Goal: Task Accomplishment & Management: Manage account settings

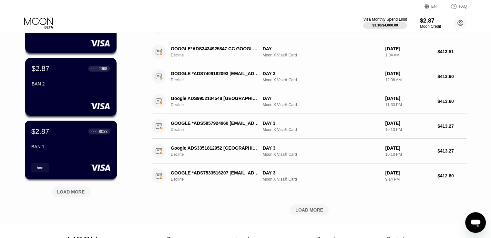
scroll to position [226, 0]
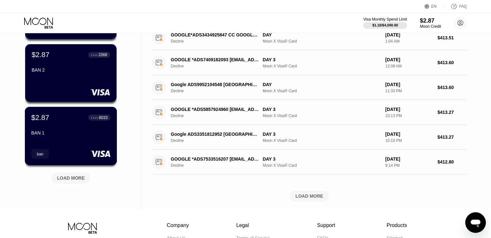
click at [76, 135] on div "BAN 1" at bounding box center [70, 132] width 79 height 5
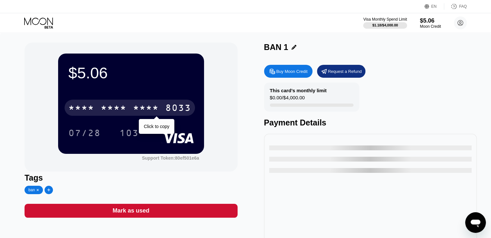
click at [167, 105] on div "8033" at bounding box center [178, 109] width 26 height 10
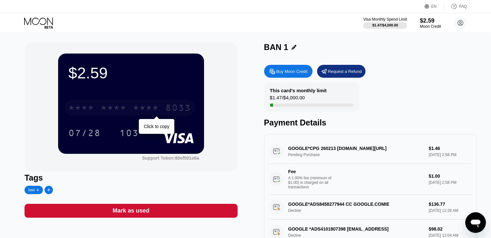
click at [162, 108] on div "* * * * * * * * * * * * 8033" at bounding box center [130, 108] width 130 height 16
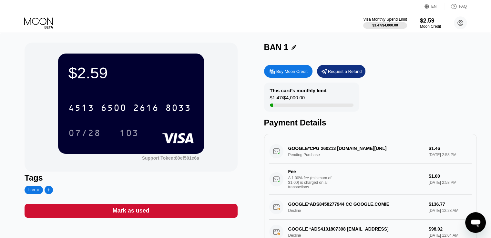
click at [45, 18] on icon at bounding box center [38, 20] width 29 height 7
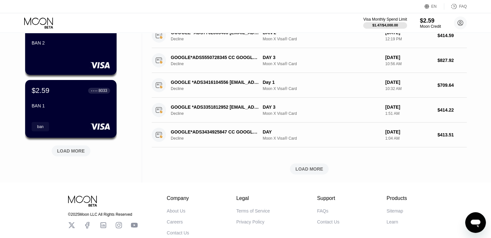
scroll to position [258, 0]
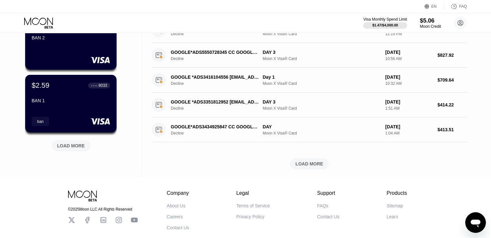
click at [78, 52] on div "$2.59 ● ● ● ● 2068 BAN 2" at bounding box center [70, 41] width 91 height 58
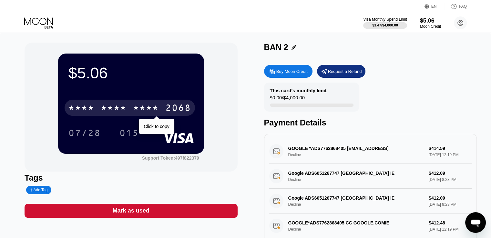
click at [162, 110] on div "* * * * * * * * * * * * 2068" at bounding box center [130, 108] width 130 height 16
